Goal: Task Accomplishment & Management: Manage account settings

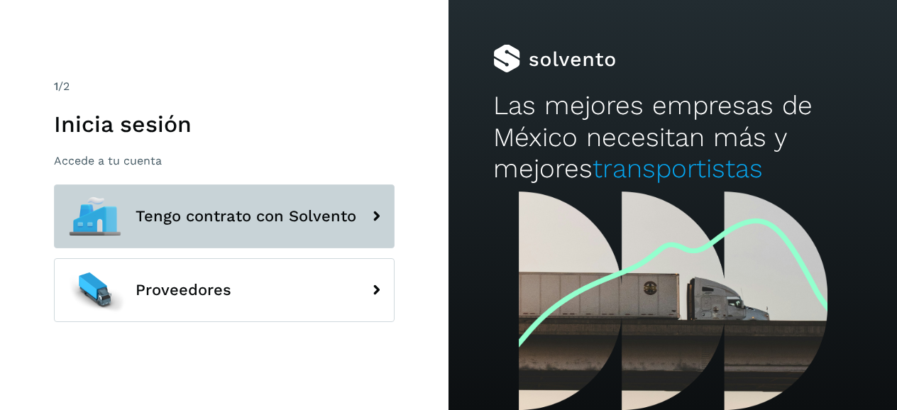
click at [238, 214] on span "Tengo contrato con Solvento" at bounding box center [245, 216] width 221 height 17
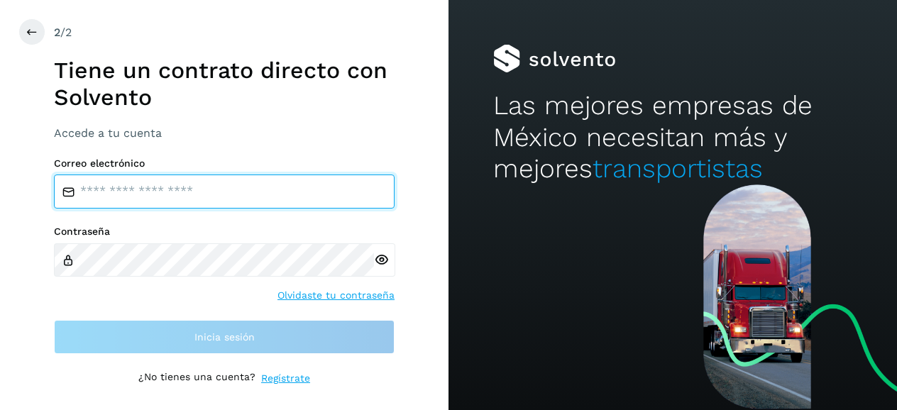
click at [209, 196] on input "email" at bounding box center [224, 191] width 340 height 34
type input "**********"
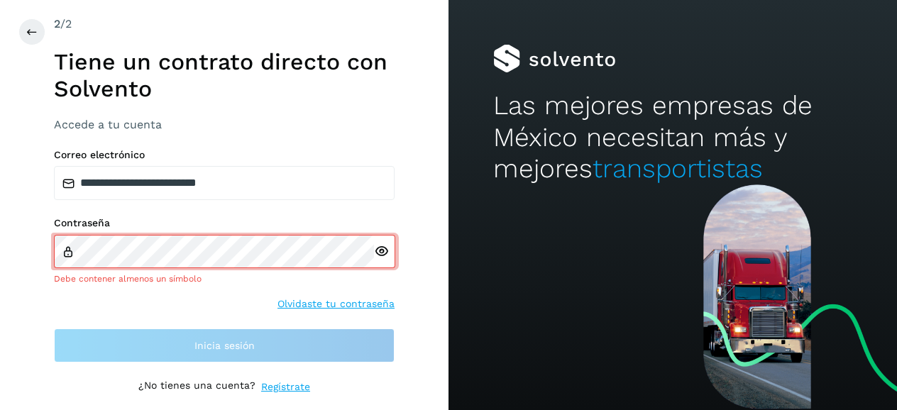
click at [382, 260] on div at bounding box center [384, 251] width 21 height 33
click at [380, 255] on icon at bounding box center [381, 251] width 15 height 15
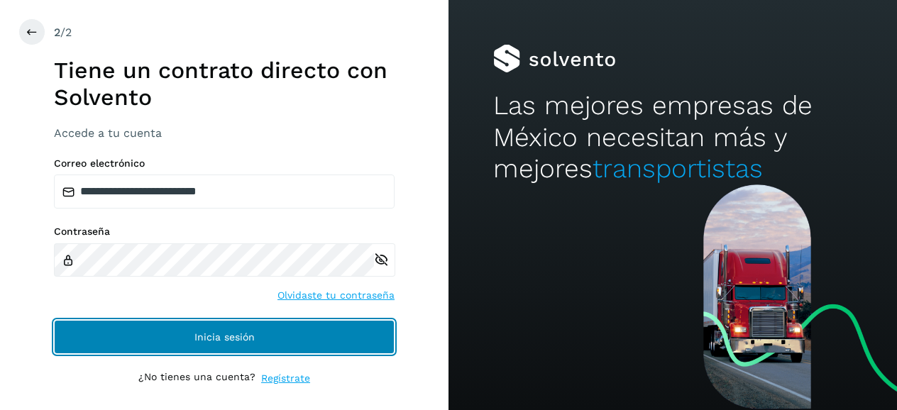
click at [223, 333] on span "Inicia sesión" at bounding box center [224, 337] width 60 height 10
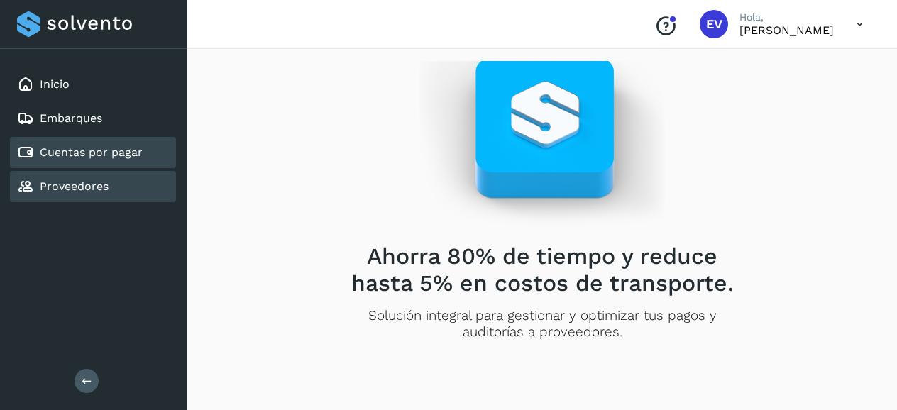
click at [92, 151] on link "Cuentas por pagar" at bounding box center [91, 151] width 103 height 13
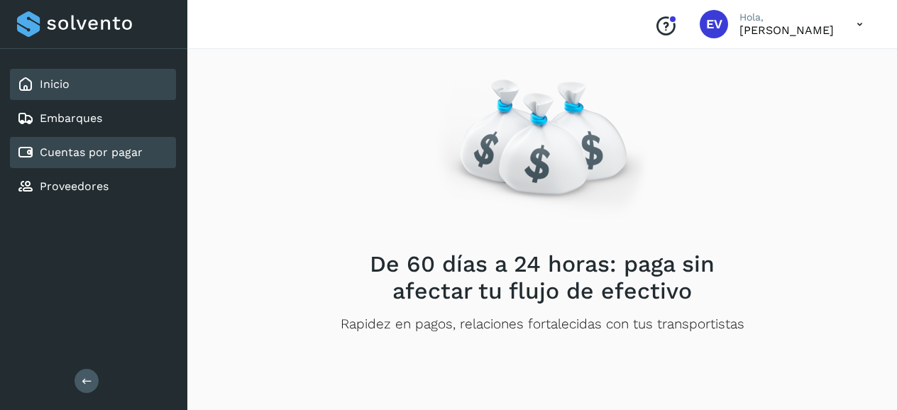
click at [75, 84] on div "Inicio" at bounding box center [93, 84] width 166 height 31
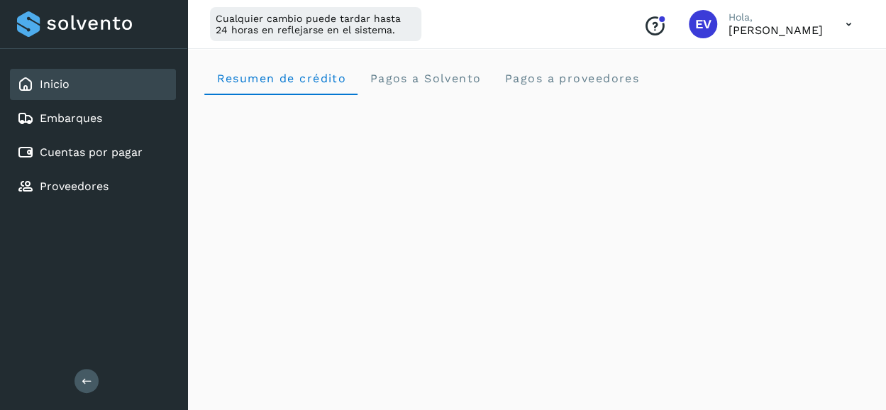
click at [68, 89] on link "Inicio" at bounding box center [55, 83] width 30 height 13
click at [67, 88] on link "Inicio" at bounding box center [55, 83] width 30 height 13
click at [65, 84] on link "Inicio" at bounding box center [55, 83] width 30 height 13
click at [64, 84] on link "Inicio" at bounding box center [55, 83] width 30 height 13
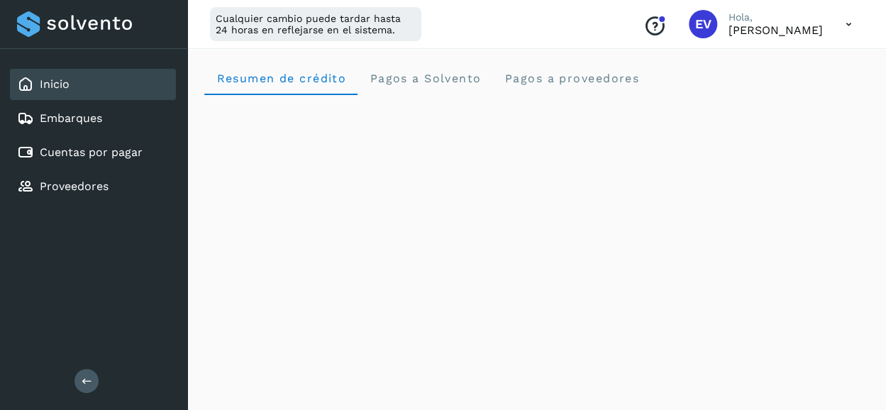
click at [64, 83] on link "Inicio" at bounding box center [55, 83] width 30 height 13
